Goal: Task Accomplishment & Management: Manage account settings

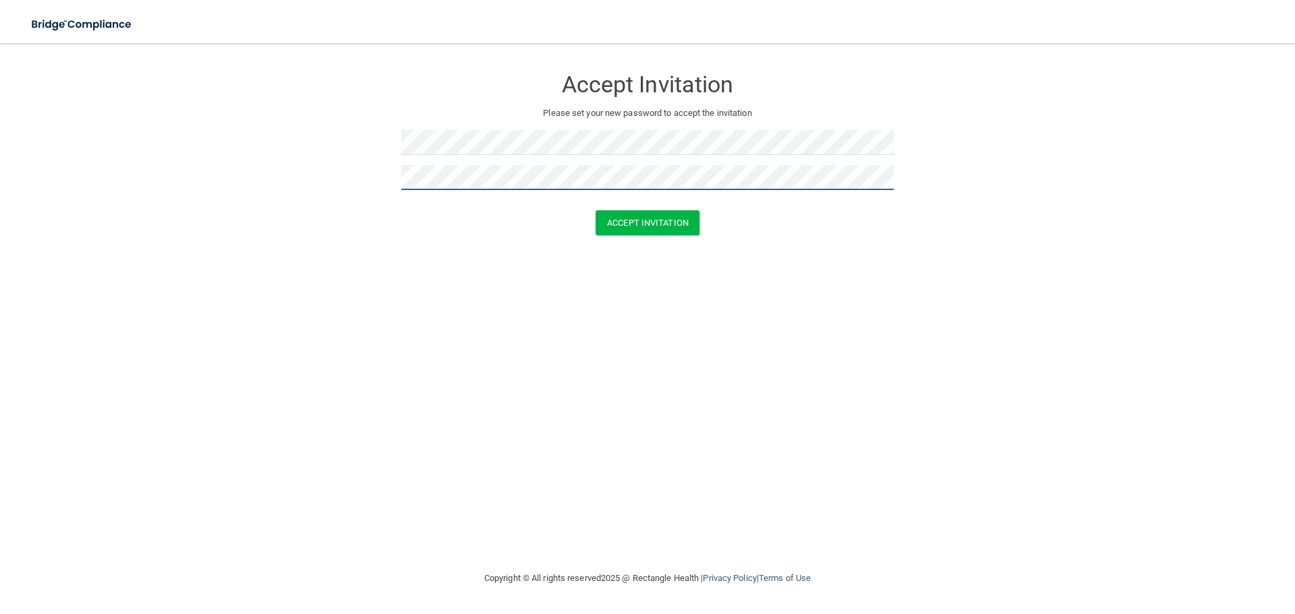
click at [595, 210] on button "Accept Invitation" at bounding box center [647, 222] width 104 height 25
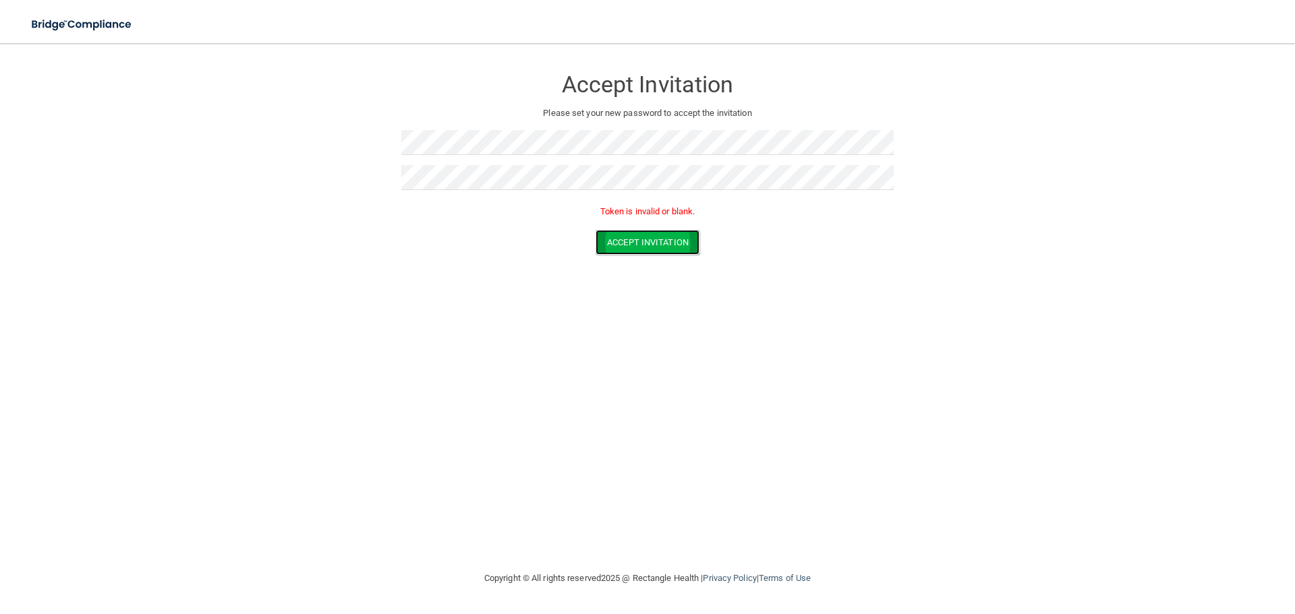
click at [643, 245] on button "Accept Invitation" at bounding box center [647, 242] width 104 height 25
click at [200, 176] on form "Accept Invitation Please set your new password to accept the invitation Token i…" at bounding box center [647, 164] width 1241 height 214
click at [623, 241] on button "Accept Invitation" at bounding box center [647, 242] width 104 height 25
click at [269, 149] on form "Accept Invitation Please set your new password to accept the invitation Token i…" at bounding box center [647, 164] width 1241 height 214
click at [595, 230] on button "Accept Invitation" at bounding box center [647, 242] width 104 height 25
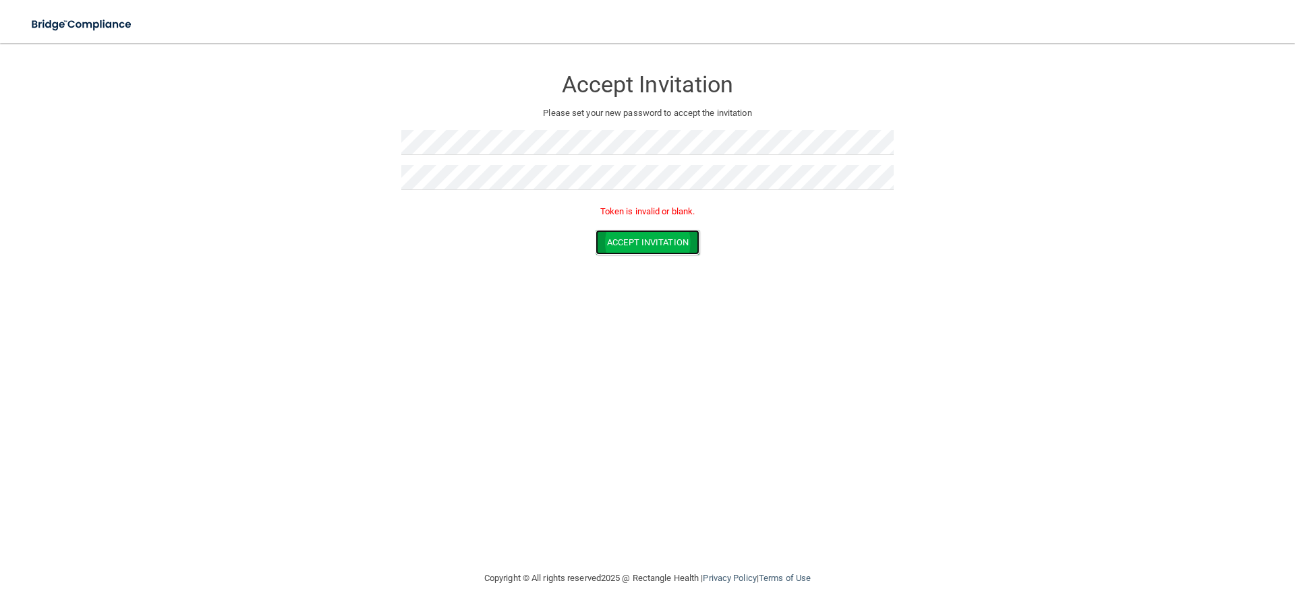
click at [646, 239] on button "Accept Invitation" at bounding box center [647, 242] width 104 height 25
click at [652, 225] on button "Accept Invitation" at bounding box center [647, 222] width 104 height 25
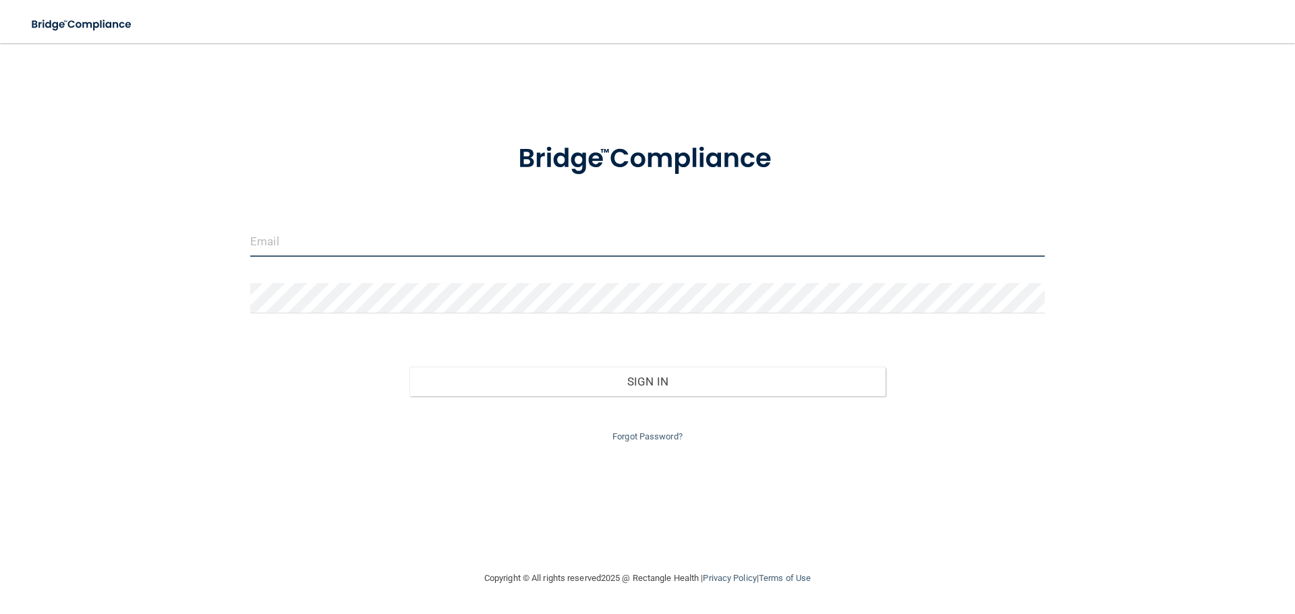
click at [392, 253] on input "email" at bounding box center [647, 242] width 794 height 30
type input "[EMAIL_ADDRESS][DOMAIN_NAME]"
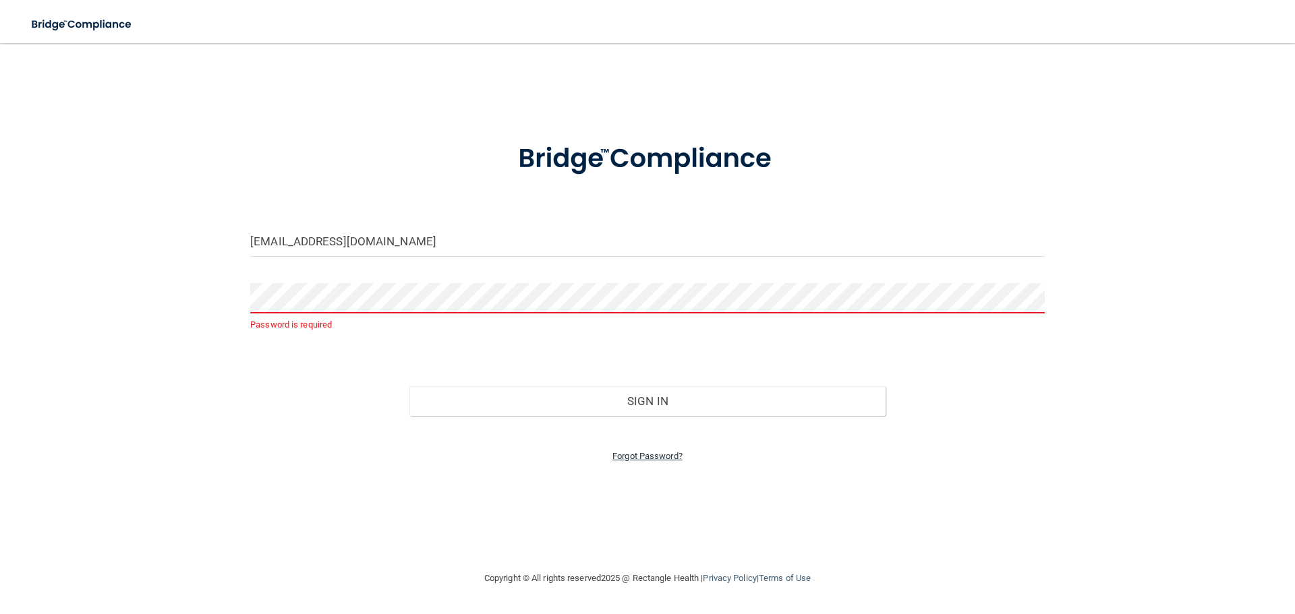
click at [671, 456] on link "Forgot Password?" at bounding box center [647, 456] width 70 height 10
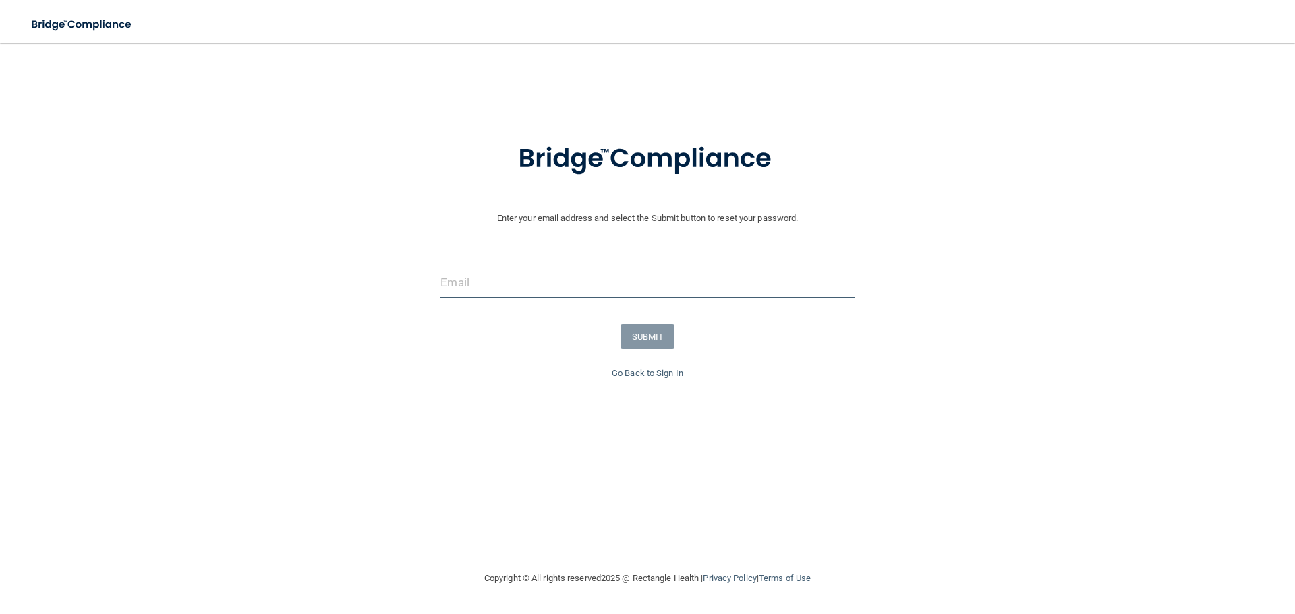
click at [506, 295] on input "email" at bounding box center [646, 283] width 413 height 30
type input "[EMAIL_ADDRESS][DOMAIN_NAME]"
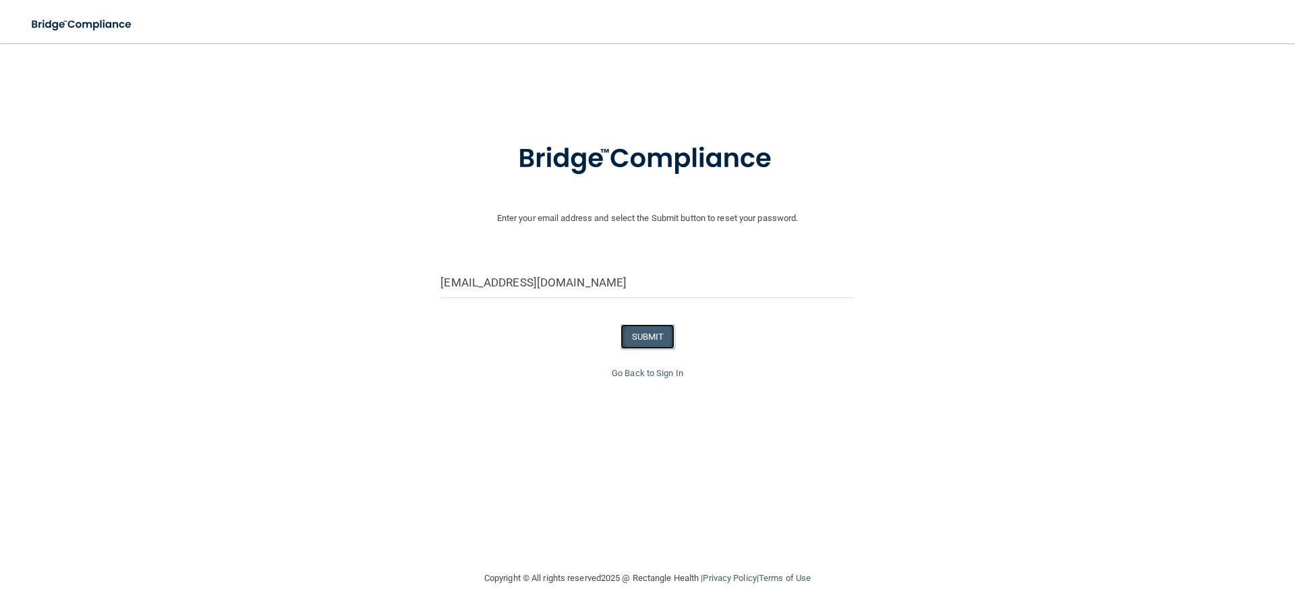
click at [649, 340] on button "SUBMIT" at bounding box center [647, 336] width 55 height 25
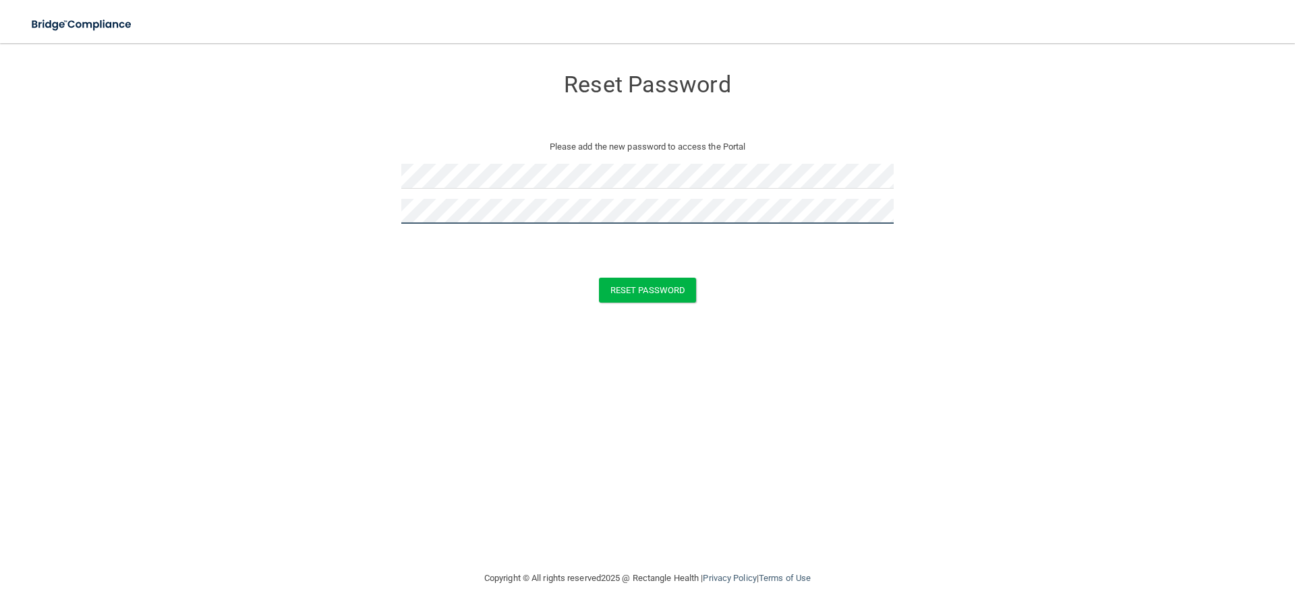
click at [599, 278] on button "Reset Password" at bounding box center [647, 290] width 97 height 25
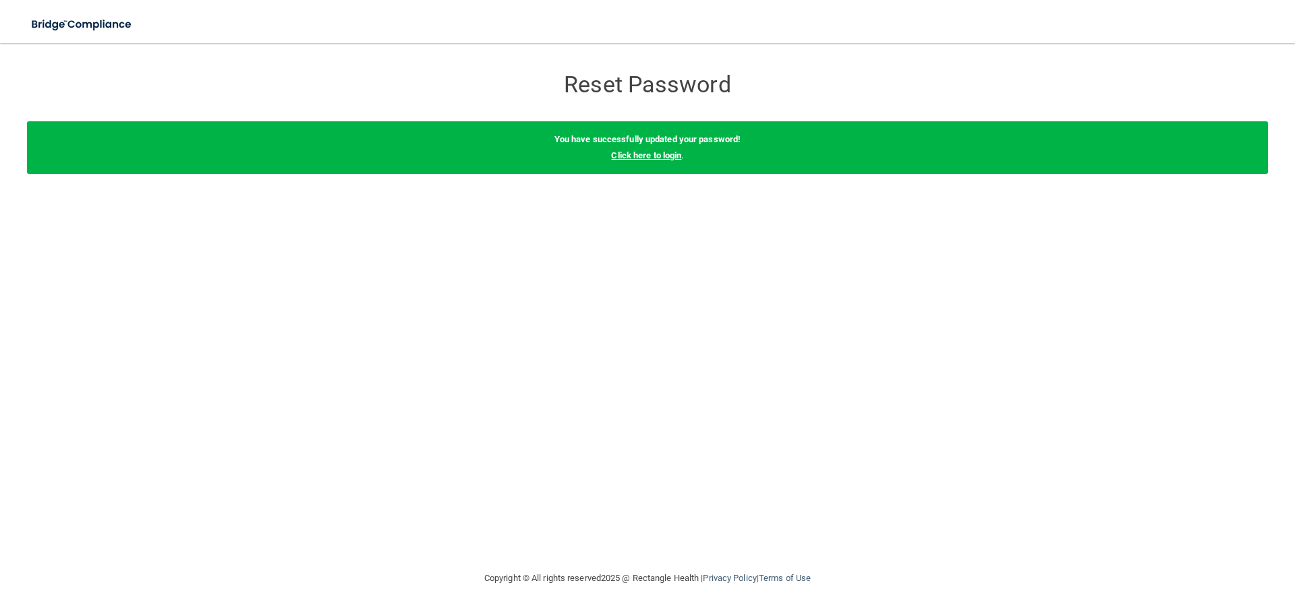
click at [632, 156] on link "Click here to login" at bounding box center [646, 155] width 70 height 10
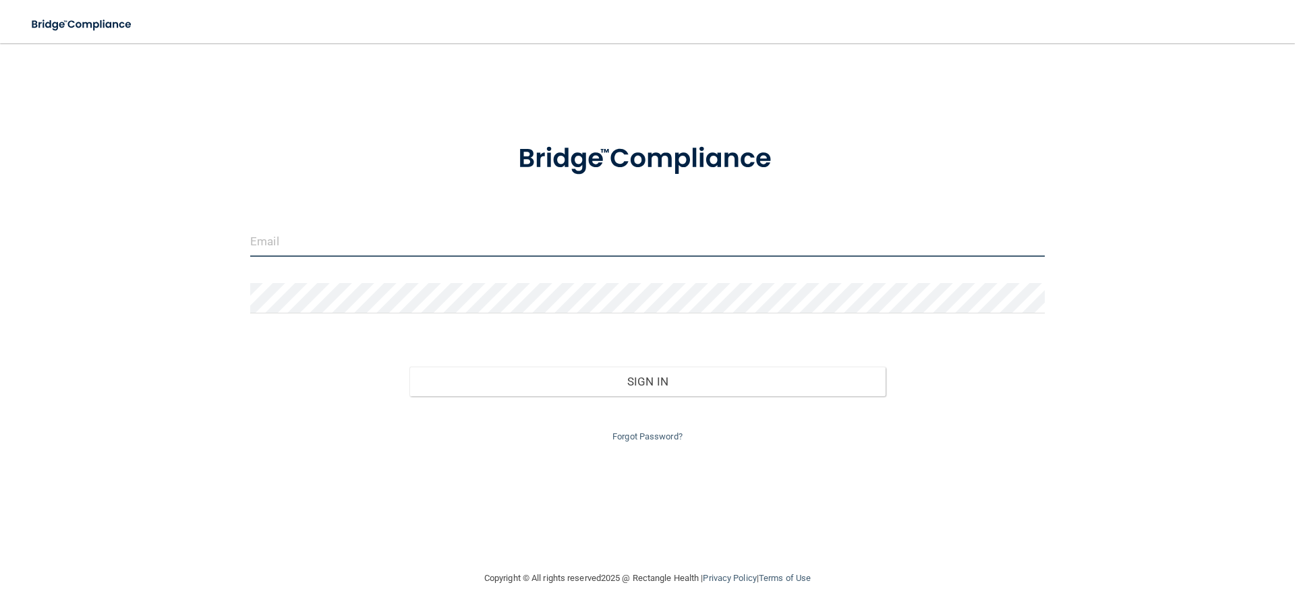
click at [343, 250] on input "email" at bounding box center [647, 242] width 794 height 30
type input "[EMAIL_ADDRESS][DOMAIN_NAME]"
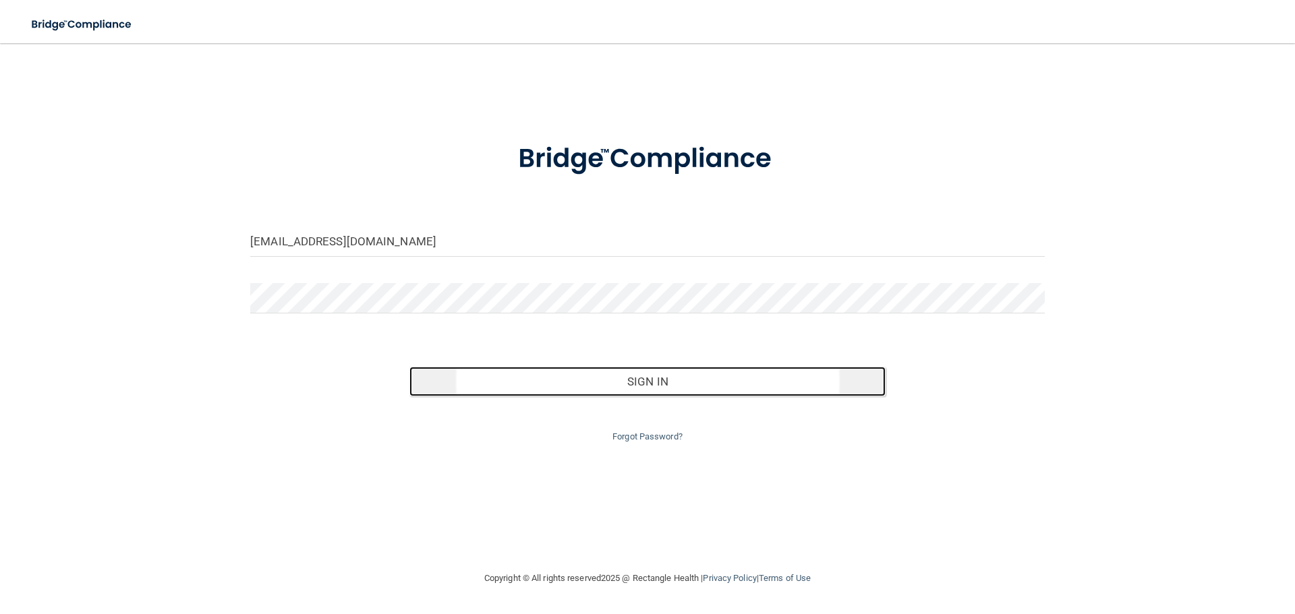
click at [707, 390] on button "Sign In" at bounding box center [647, 382] width 477 height 30
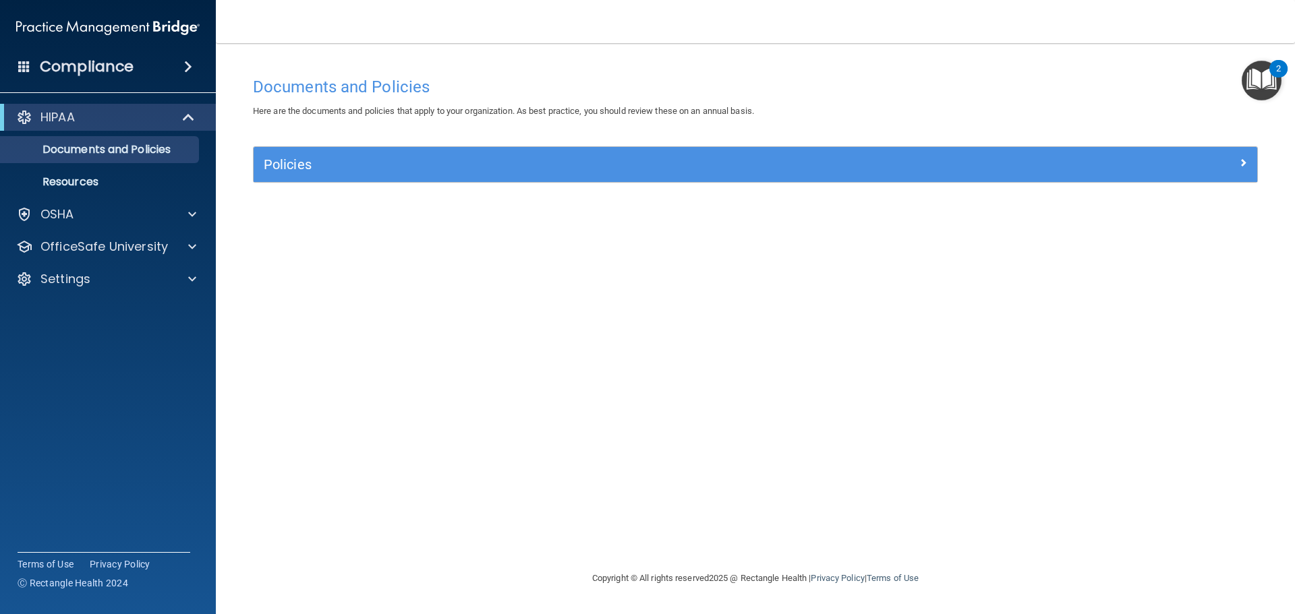
click at [339, 260] on div "Documents and Policies Here are the documents and policies that apply to your o…" at bounding box center [755, 320] width 1025 height 500
